Goal: Transaction & Acquisition: Purchase product/service

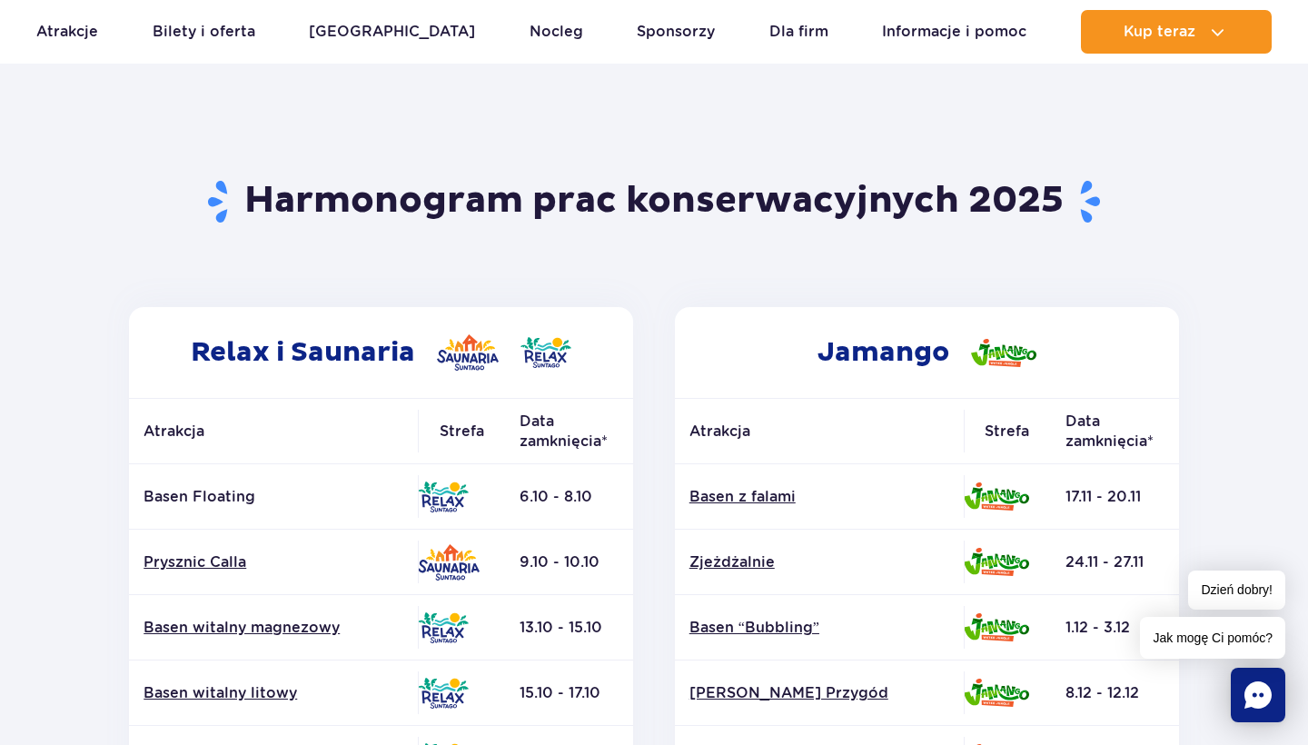
scroll to position [55, 0]
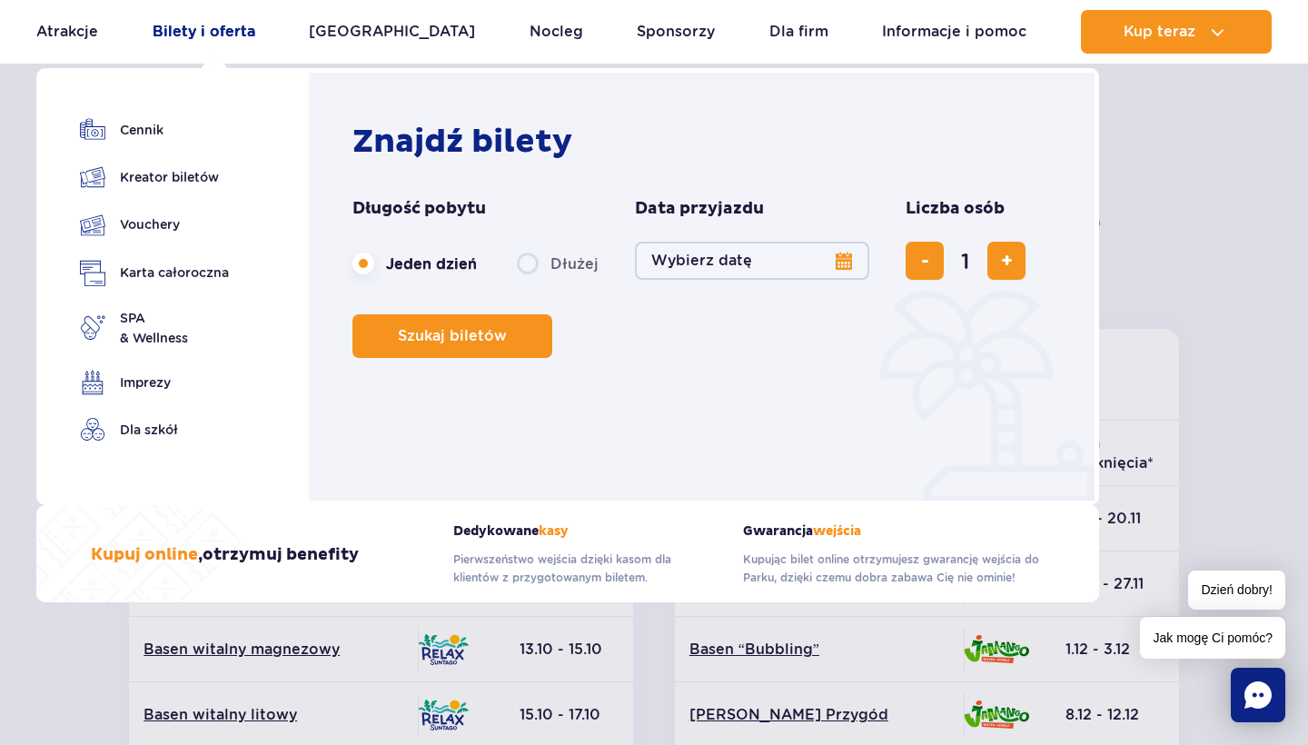
click at [234, 30] on link "Bilety i oferta" at bounding box center [204, 32] width 103 height 44
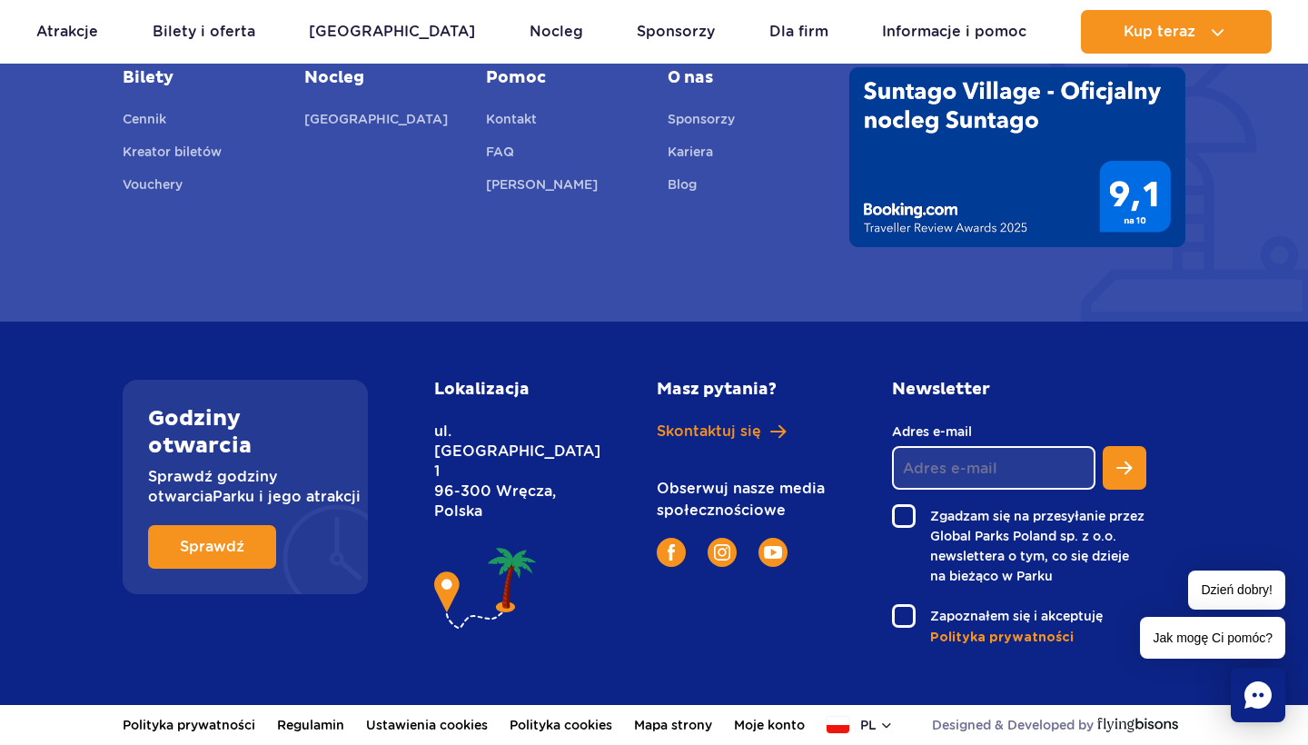
scroll to position [2602, 0]
click at [219, 550] on span "Sprawdź" at bounding box center [198, 547] width 65 height 15
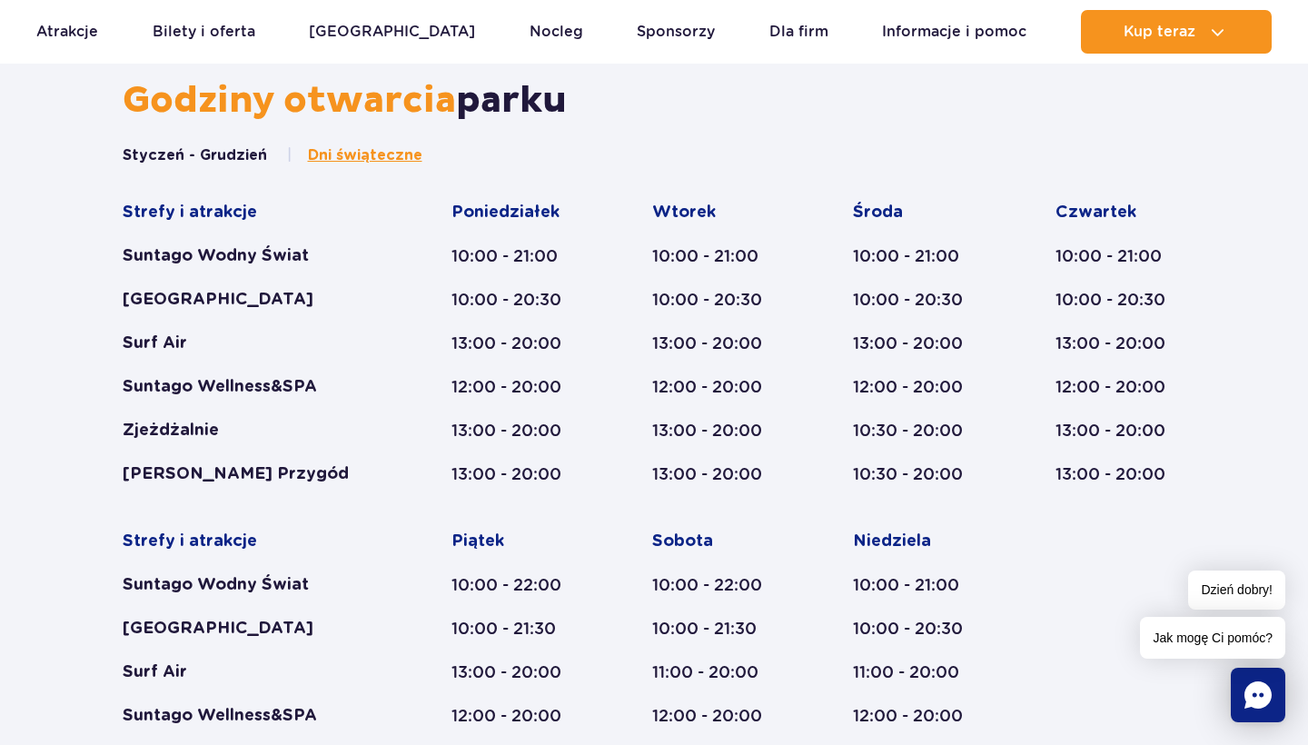
scroll to position [907, 0]
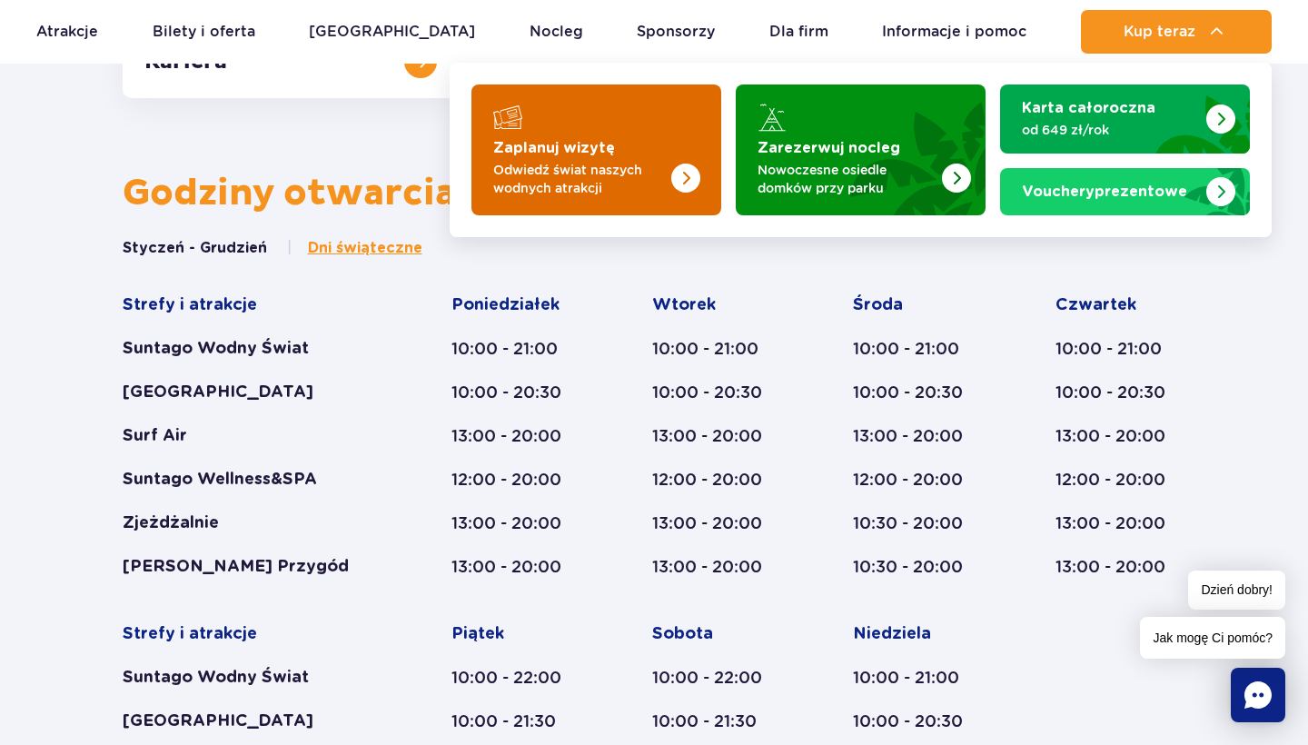
click at [683, 157] on img "Zaplanuj wizytę" at bounding box center [649, 145] width 144 height 142
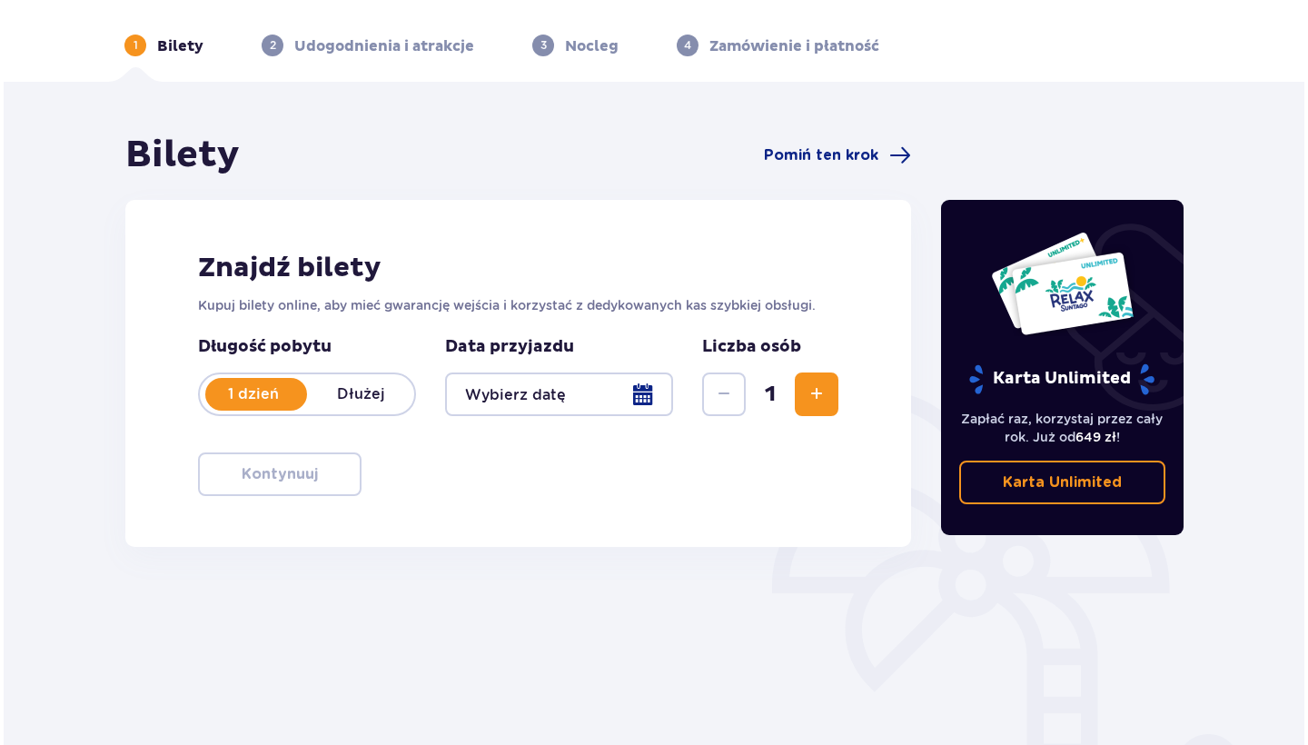
scroll to position [74, 0]
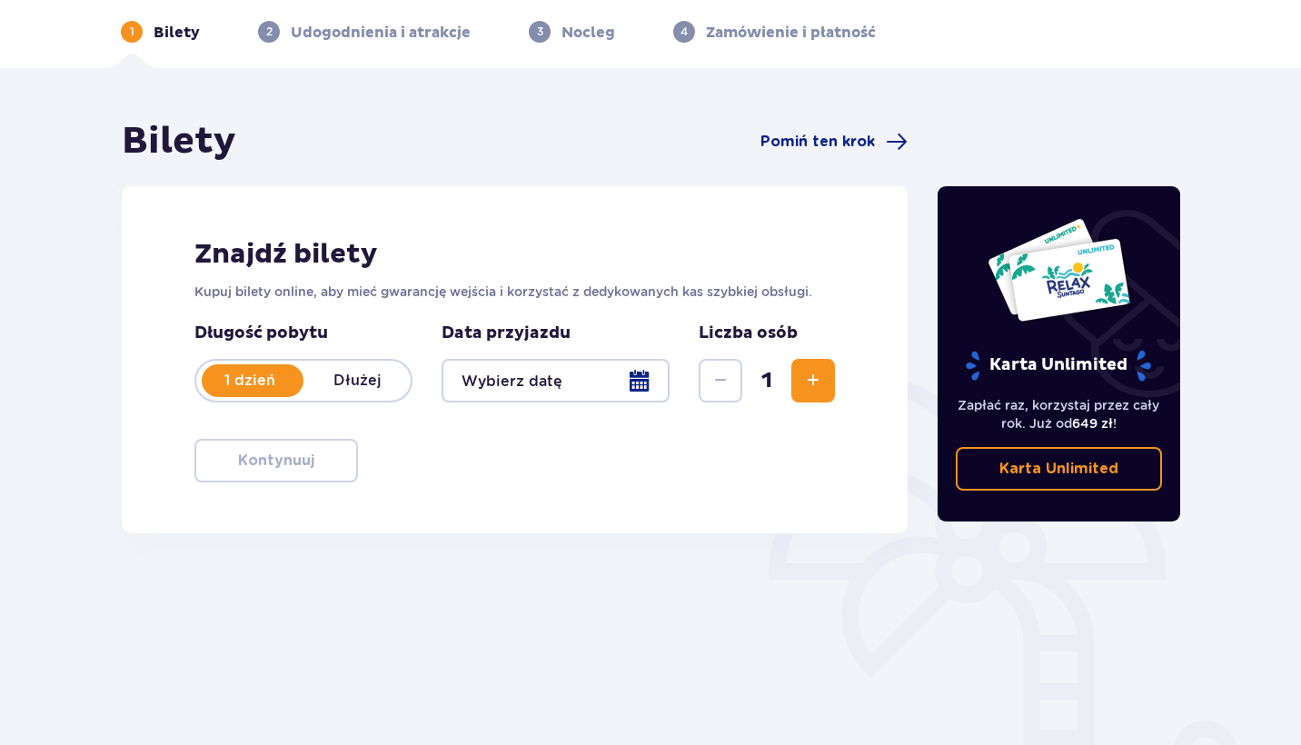
click at [642, 381] on div at bounding box center [556, 381] width 228 height 44
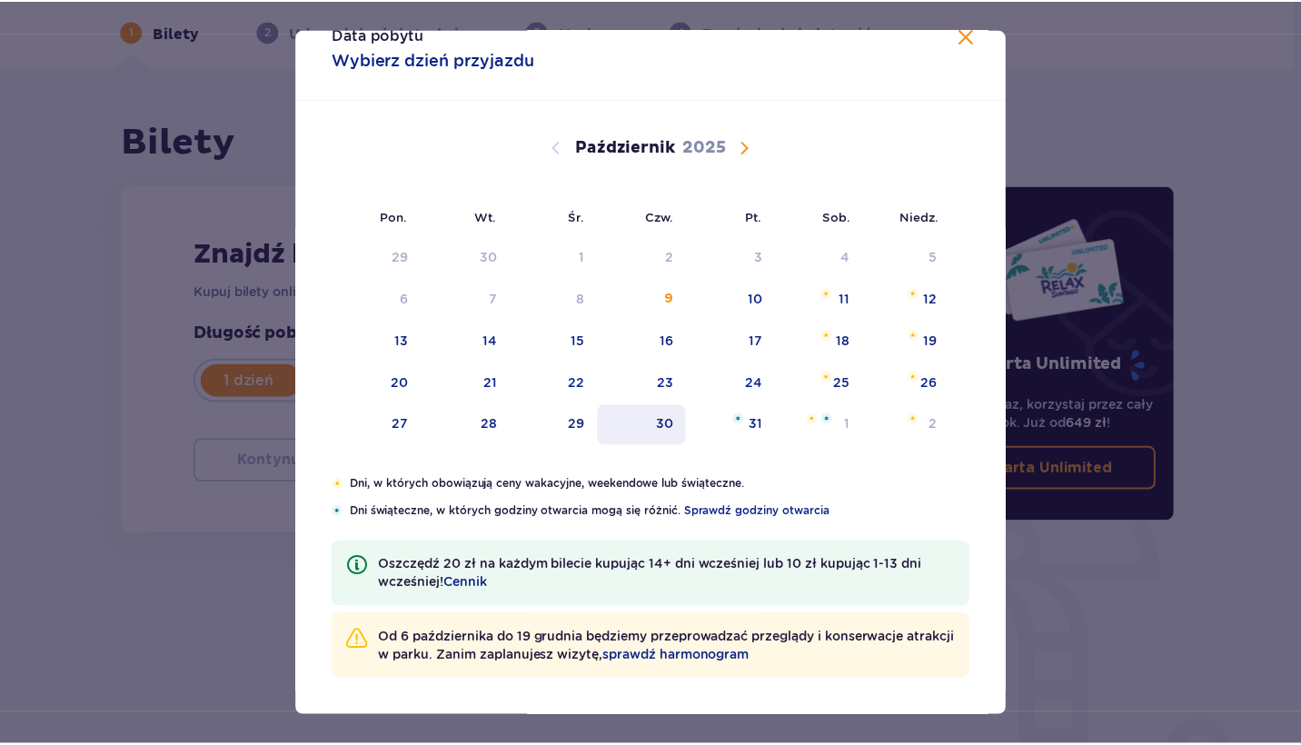
scroll to position [34, 0]
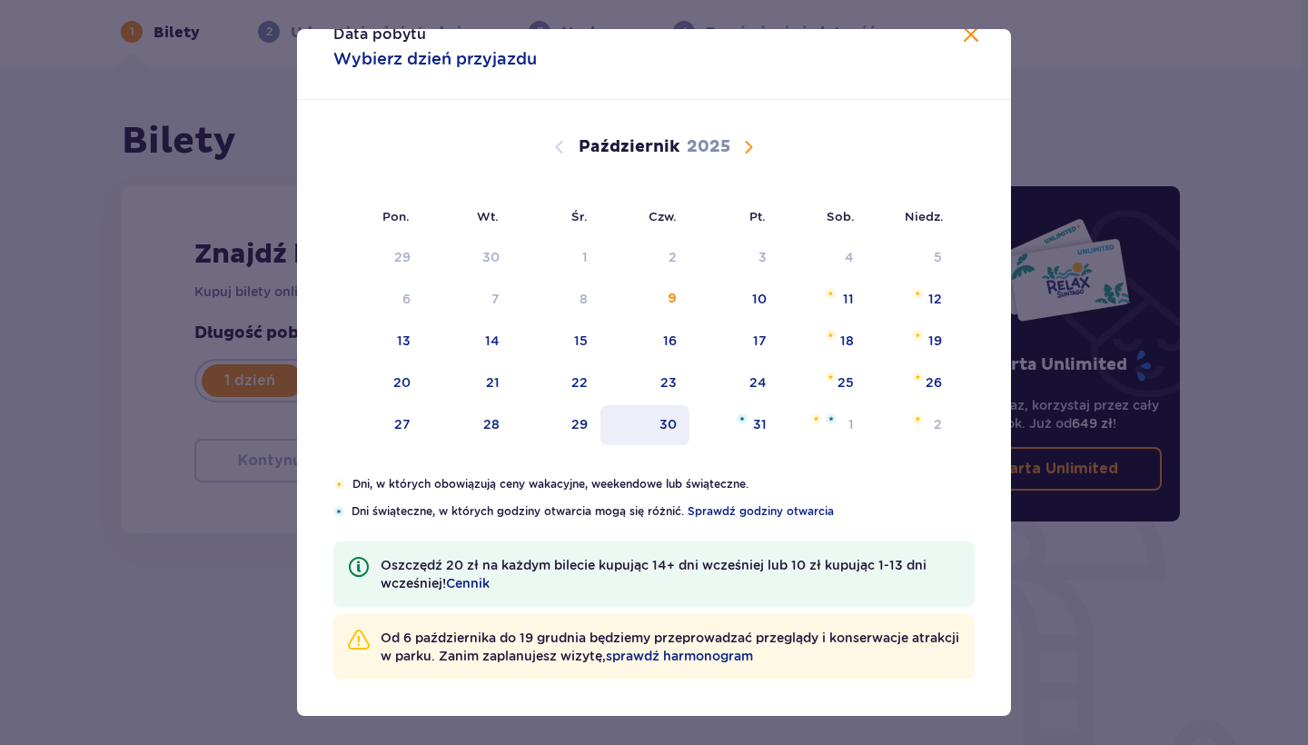
click at [670, 431] on div "30" at bounding box center [668, 424] width 17 height 18
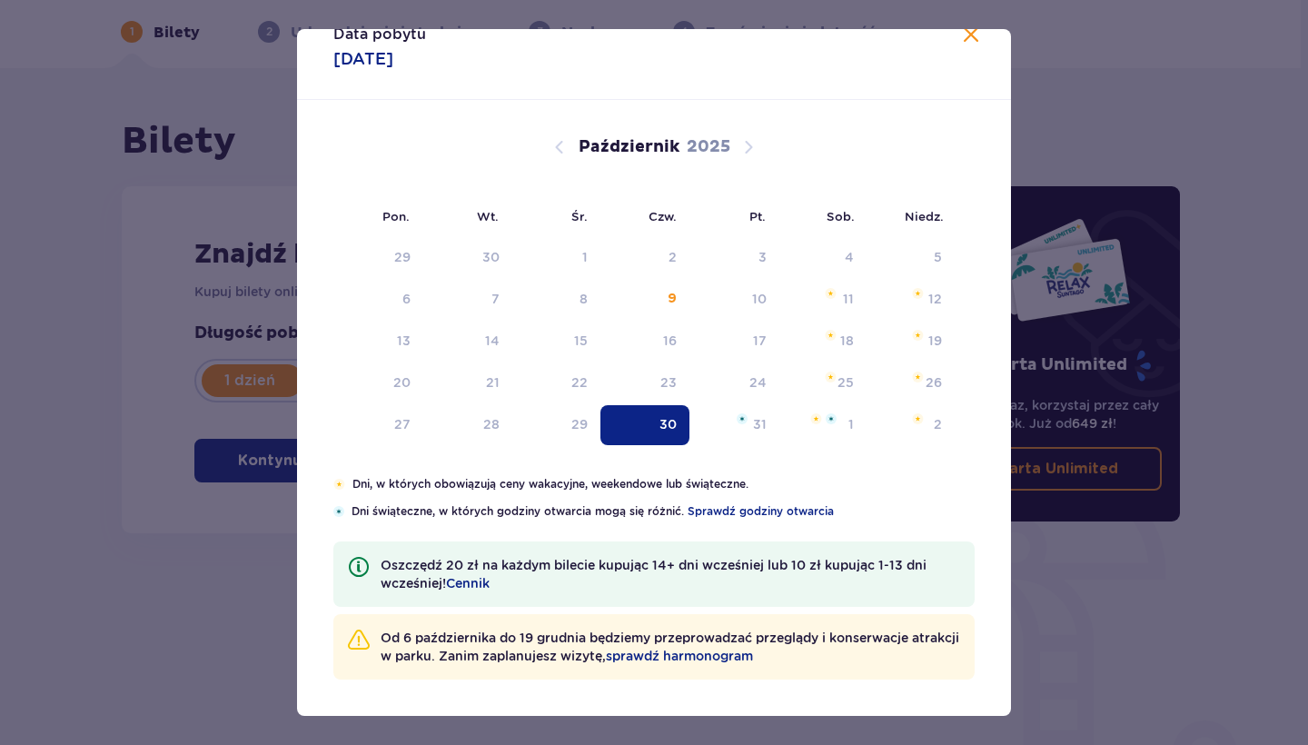
type input "30.10.25"
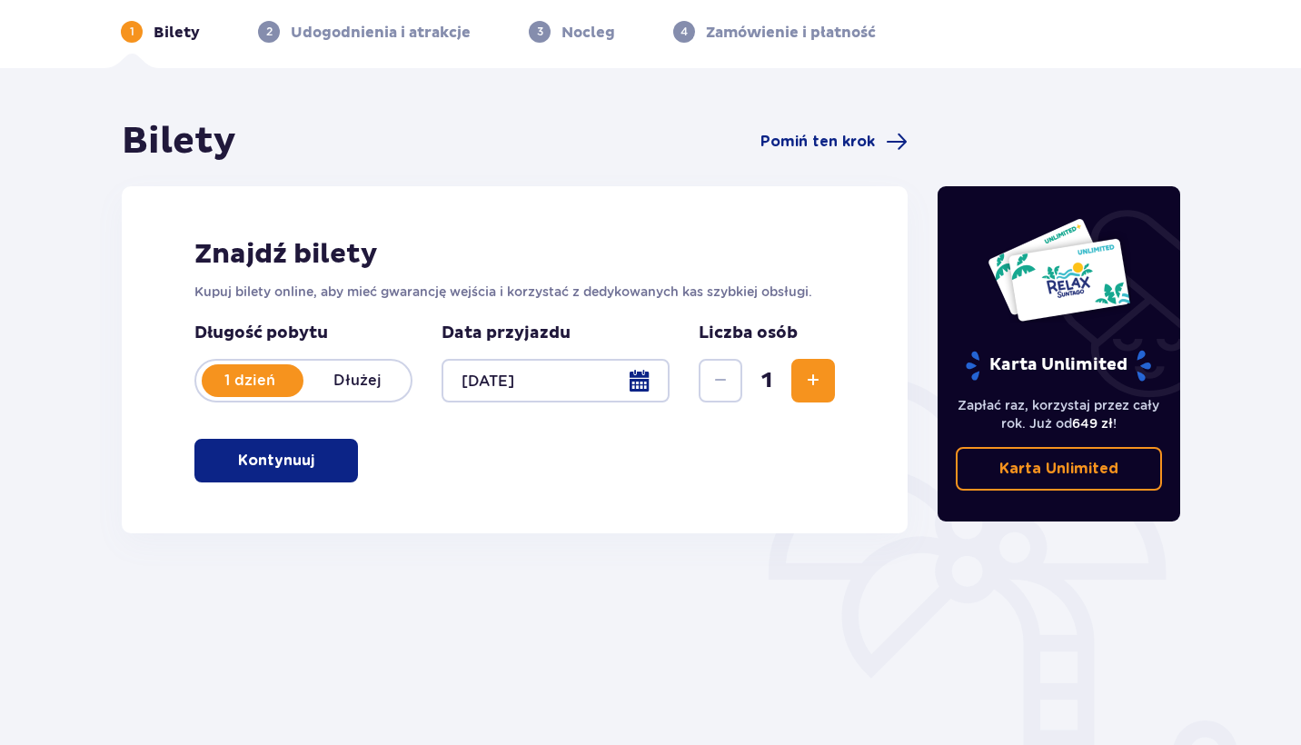
click at [789, 395] on div "1" at bounding box center [767, 381] width 136 height 44
click at [802, 392] on span "Zwiększ" at bounding box center [813, 381] width 22 height 22
click at [284, 469] on p "Kontynuuj" at bounding box center [276, 461] width 76 height 20
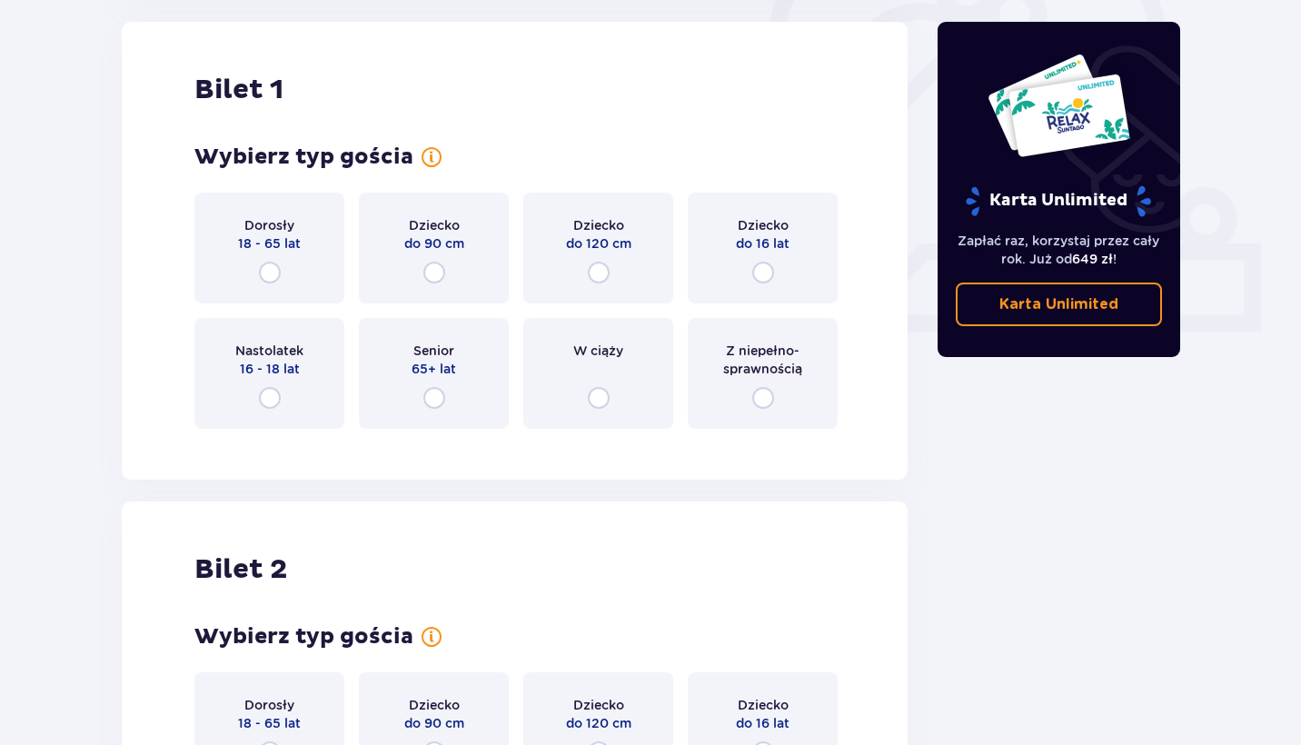
scroll to position [586, 0]
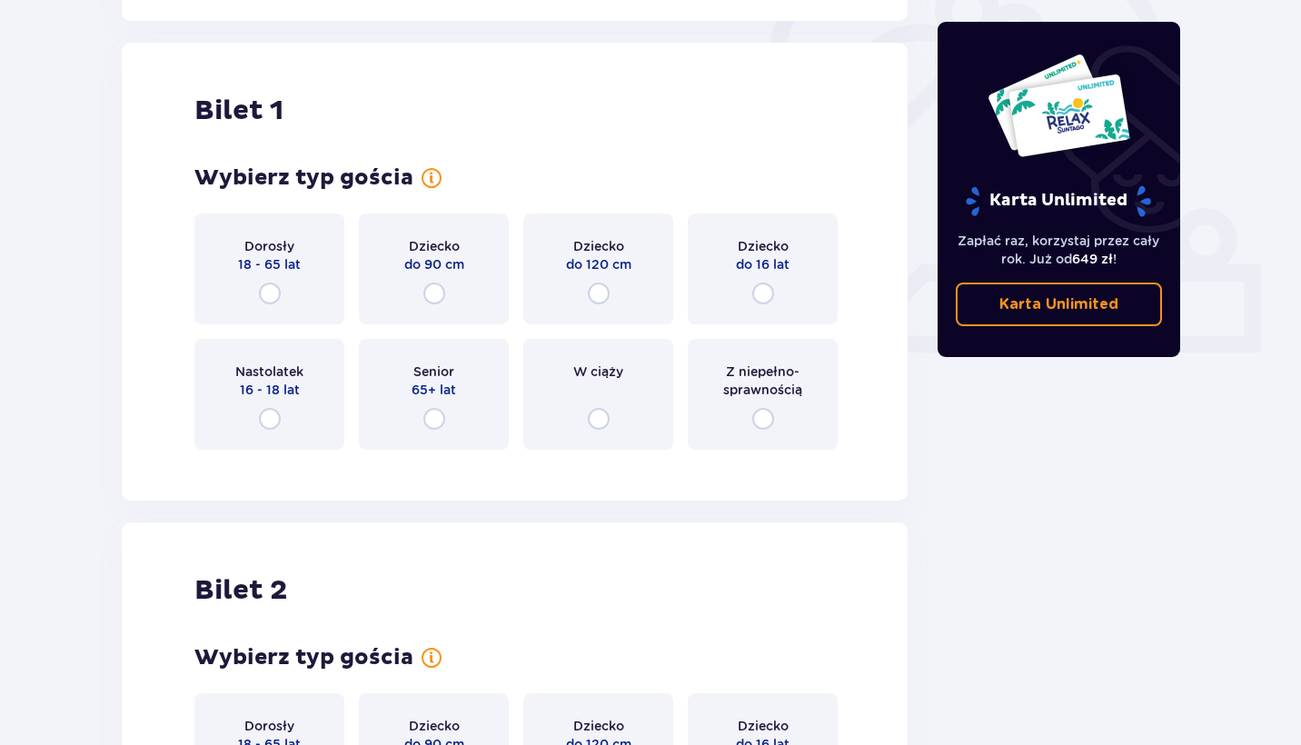
click at [265, 283] on input "radio" at bounding box center [270, 294] width 22 height 22
radio input "true"
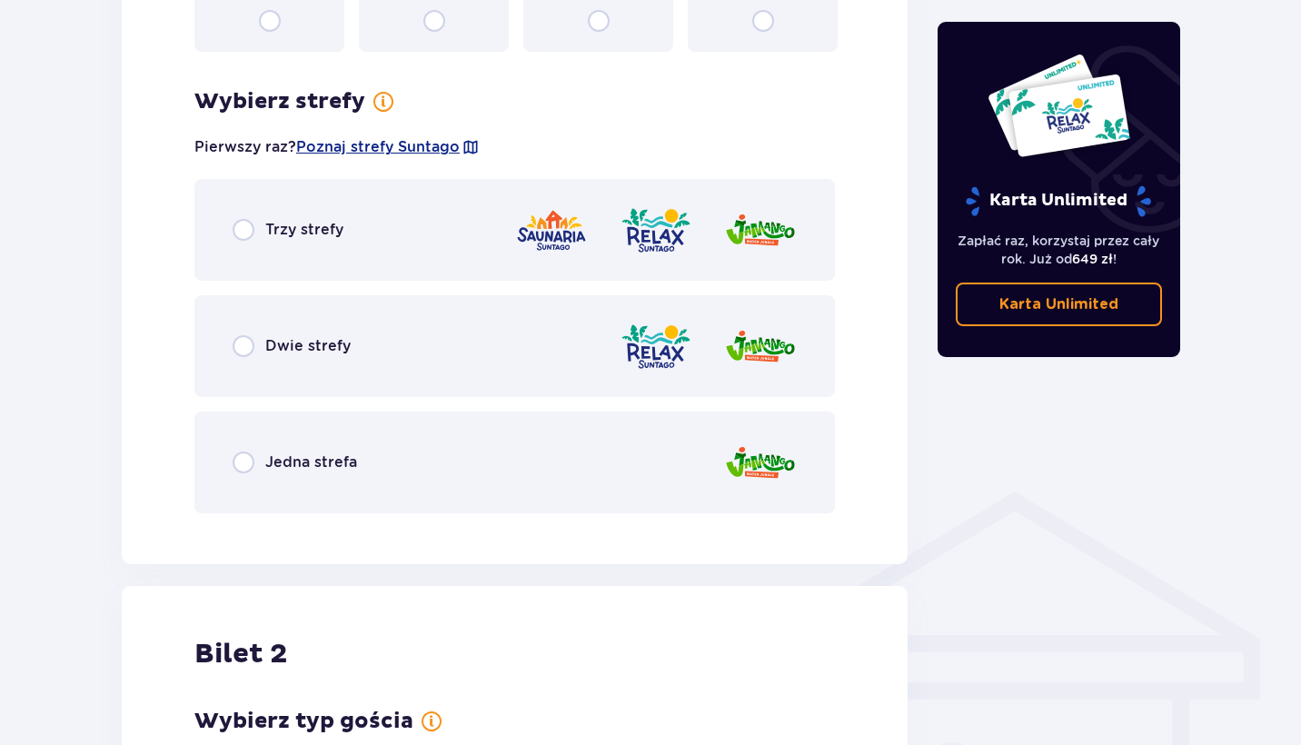
scroll to position [972, 0]
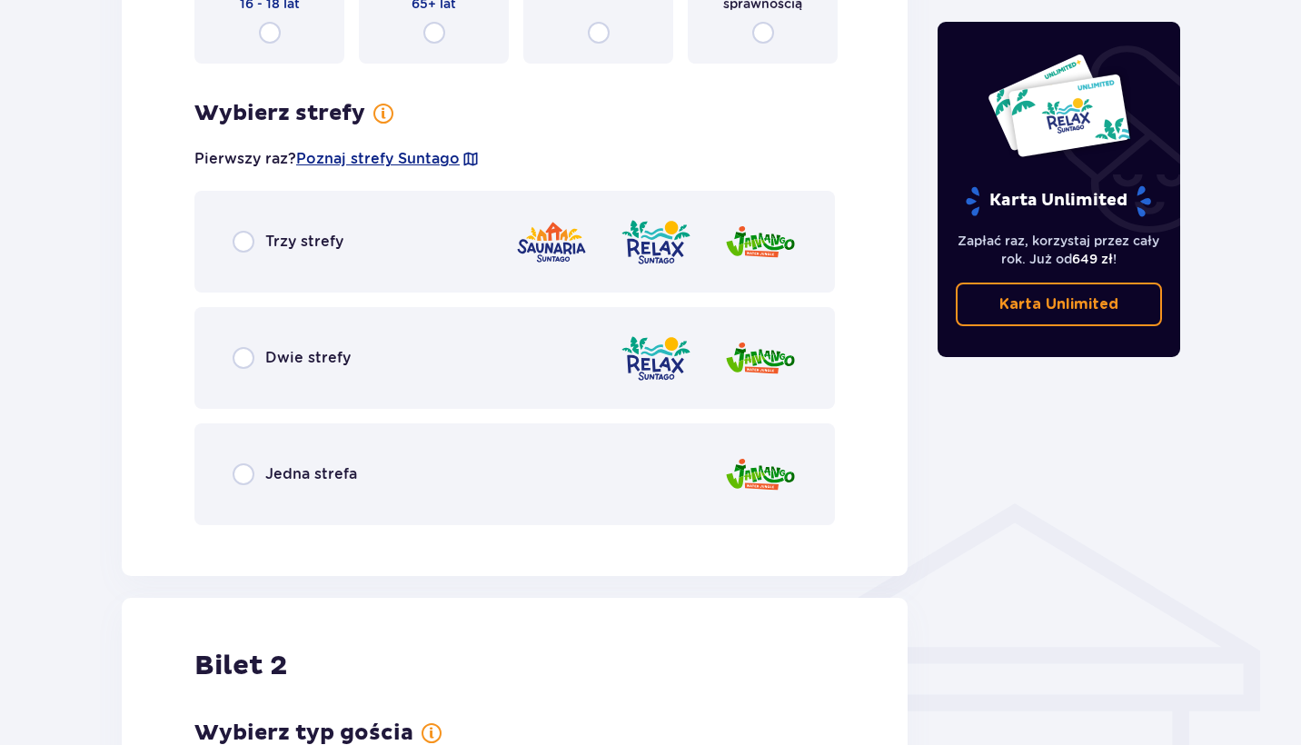
click at [244, 366] on input "radio" at bounding box center [244, 358] width 22 height 22
radio input "true"
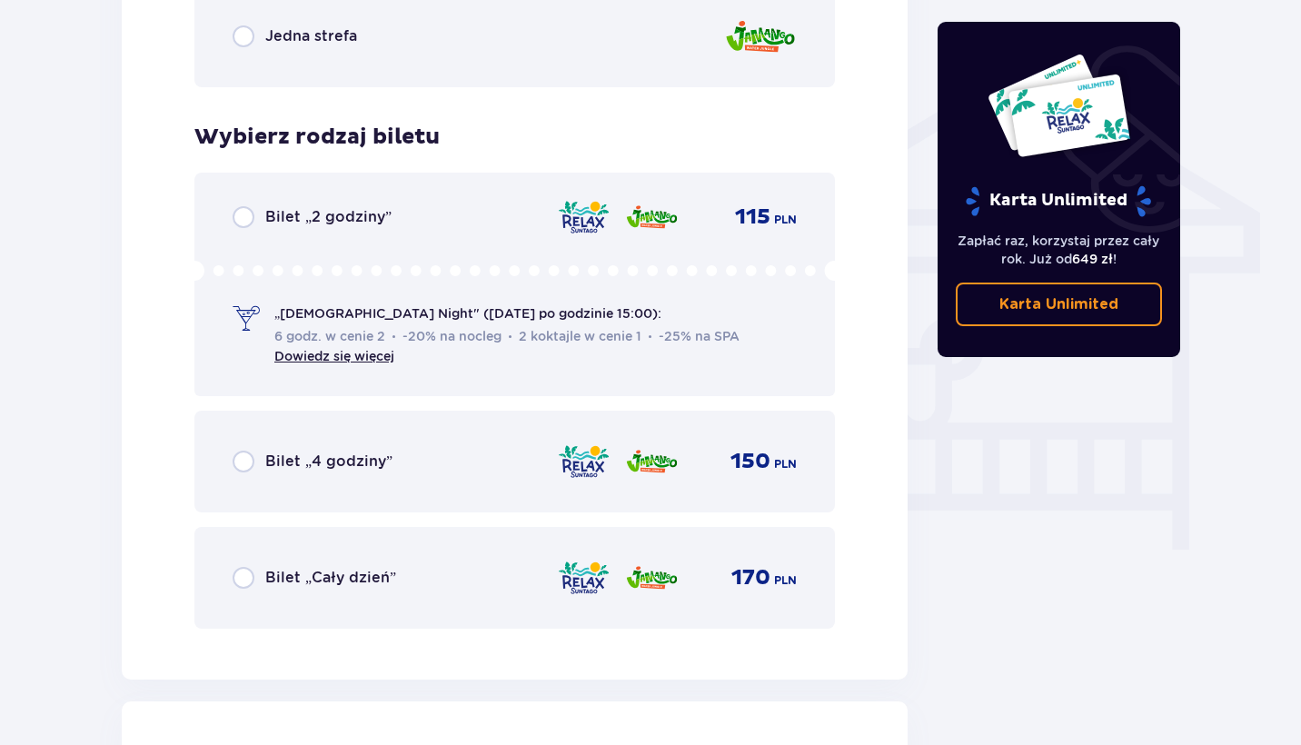
scroll to position [1409, 0]
click at [244, 558] on div "Bilet „Cały dzień” 170 PLN" at bounding box center [514, 579] width 641 height 102
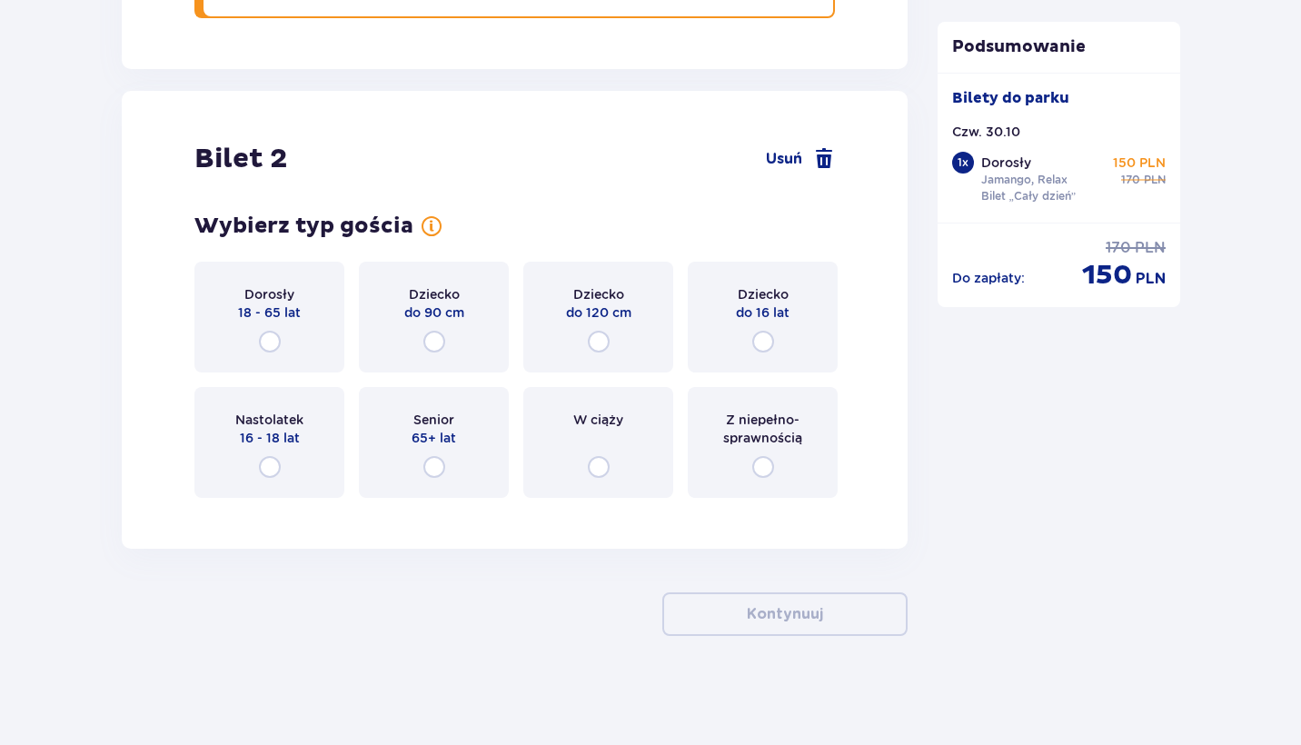
scroll to position [2021, 0]
click at [277, 335] on input "radio" at bounding box center [270, 342] width 22 height 22
radio input "true"
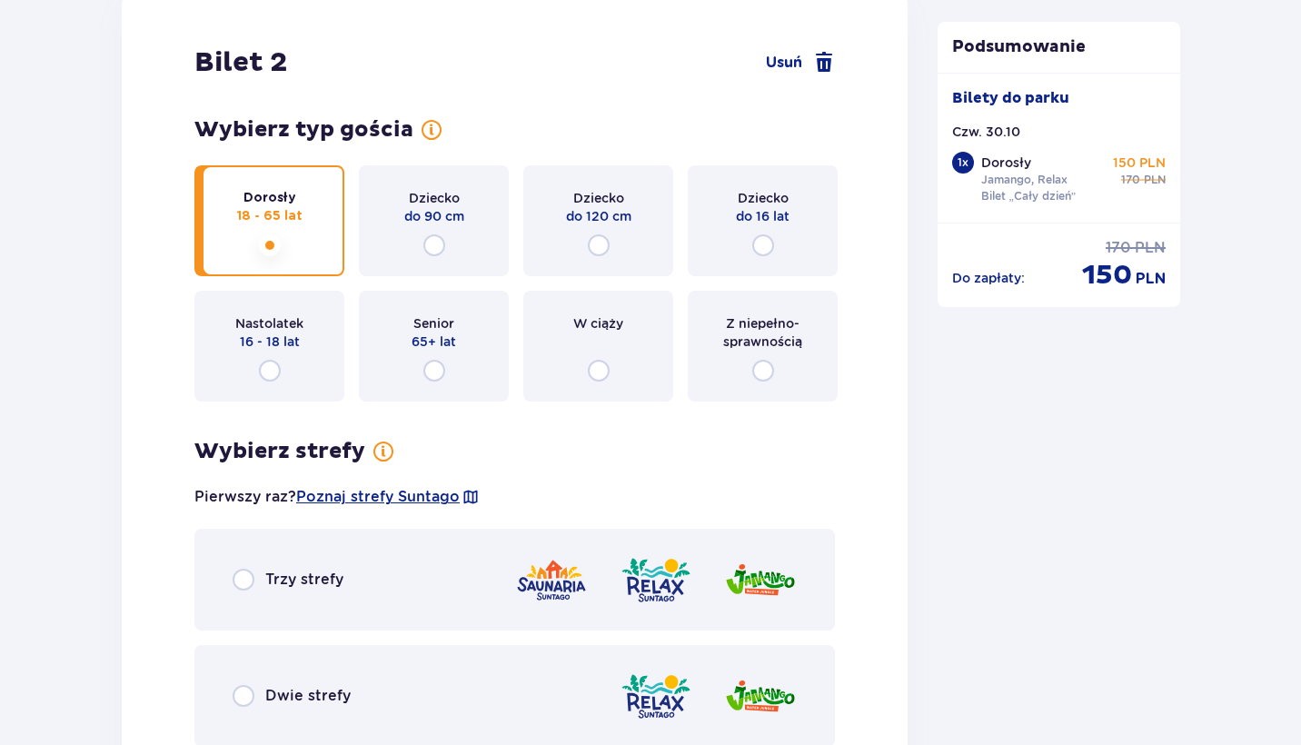
scroll to position [2053, 0]
